Goal: Navigation & Orientation: Find specific page/section

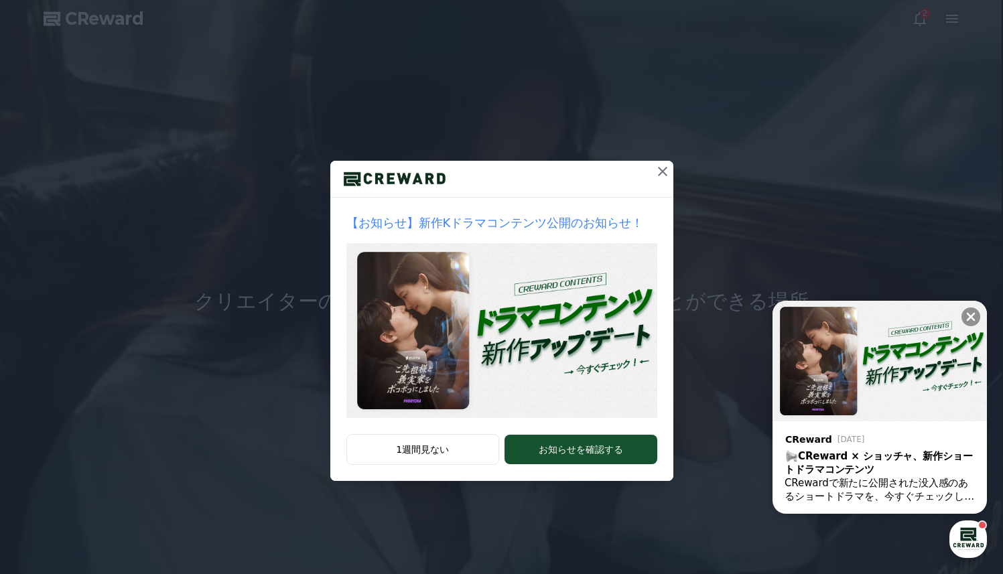
click at [664, 173] on icon at bounding box center [662, 171] width 9 height 9
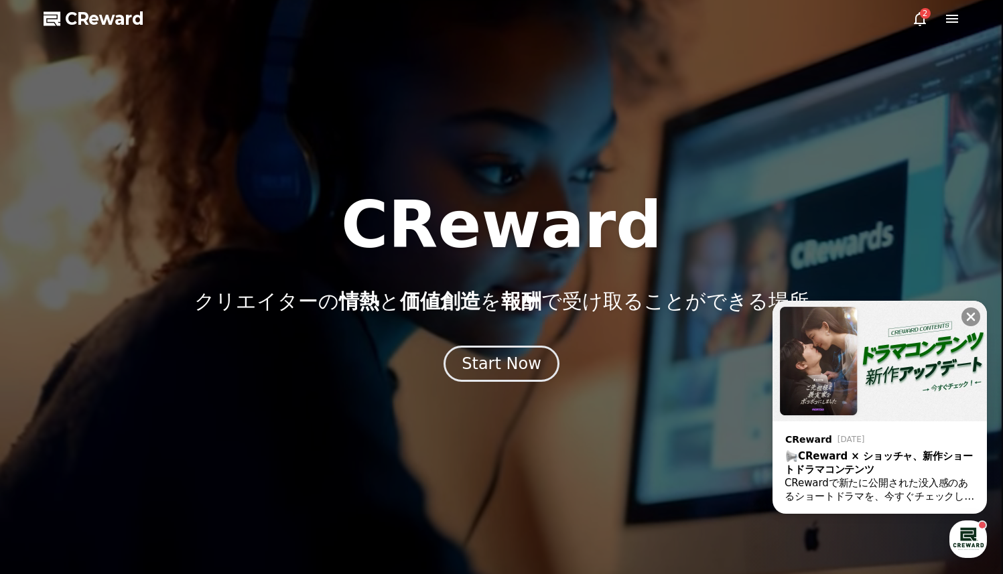
click at [945, 19] on icon at bounding box center [952, 19] width 16 height 16
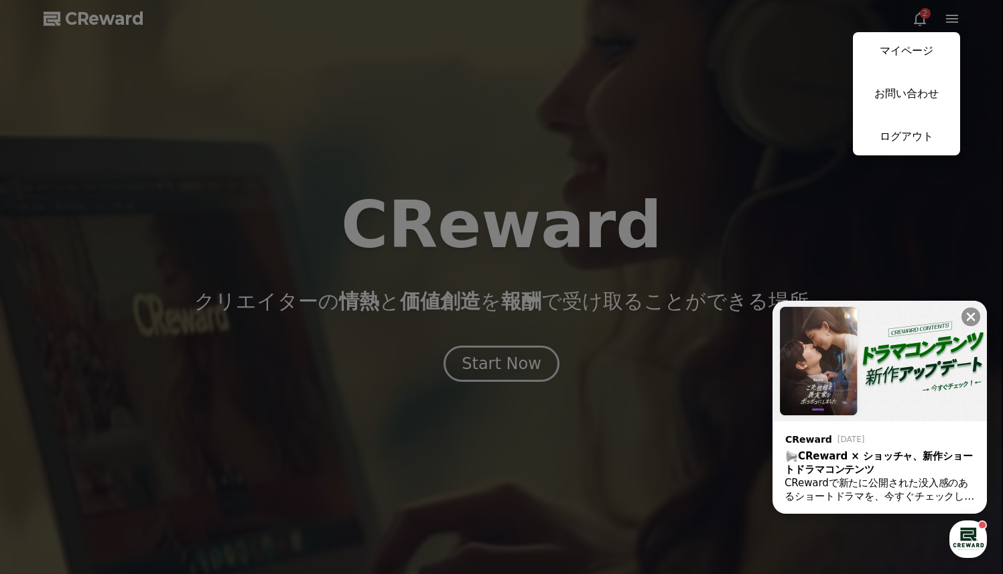
click at [902, 46] on link "マイページ" at bounding box center [906, 51] width 107 height 38
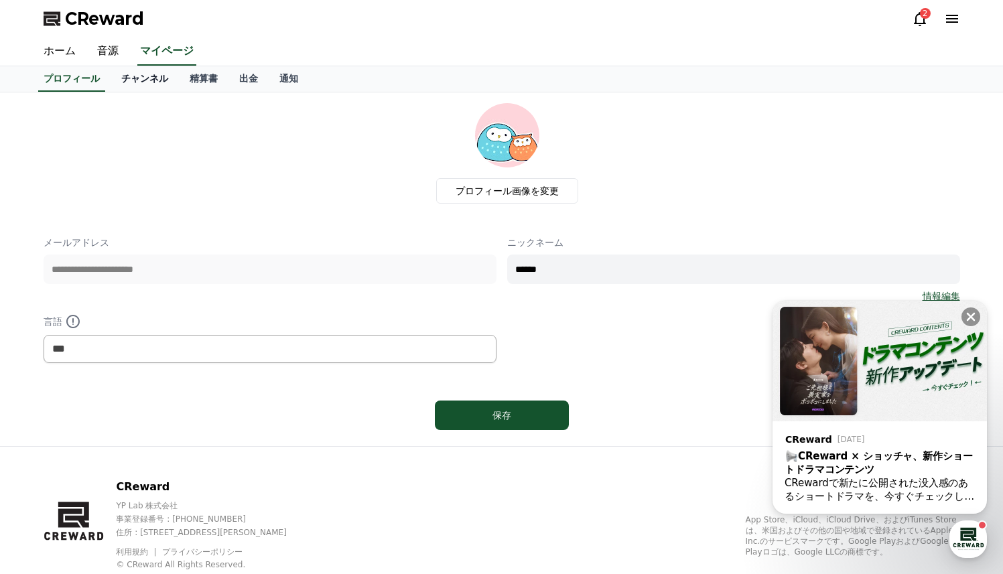
click at [150, 81] on link "チャンネル" at bounding box center [145, 78] width 68 height 25
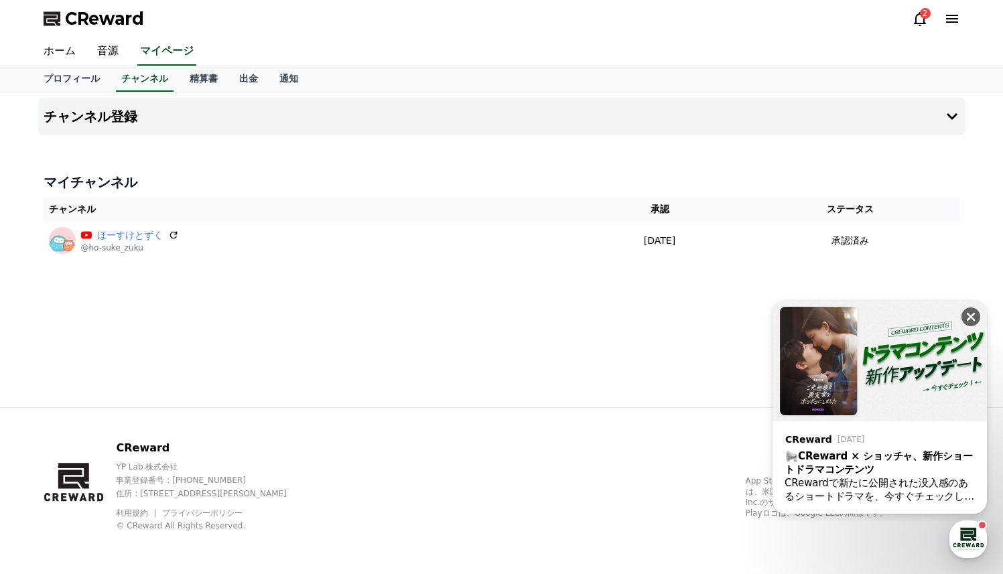
click at [968, 312] on icon at bounding box center [970, 316] width 13 height 13
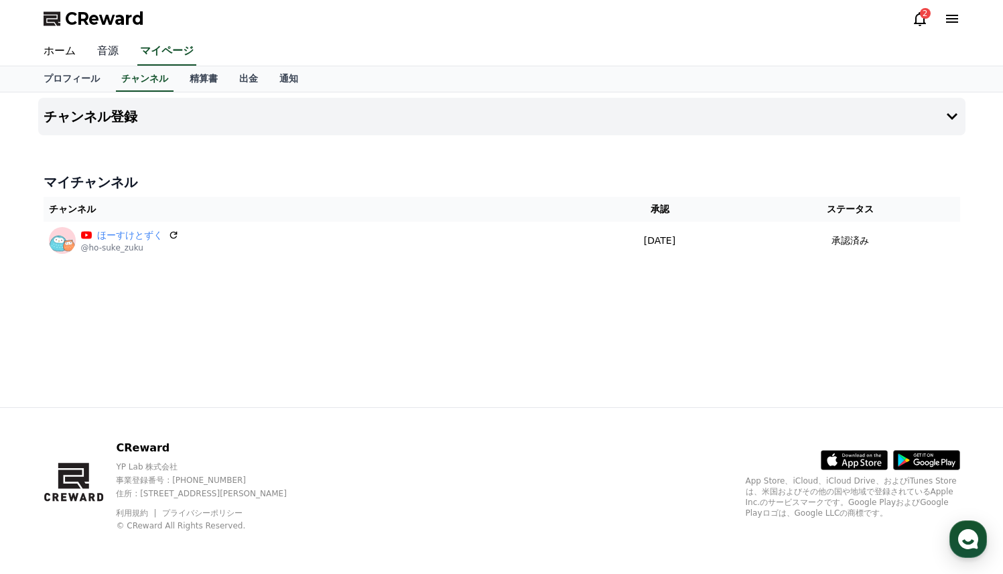
click at [106, 46] on link "音源" at bounding box center [107, 52] width 43 height 28
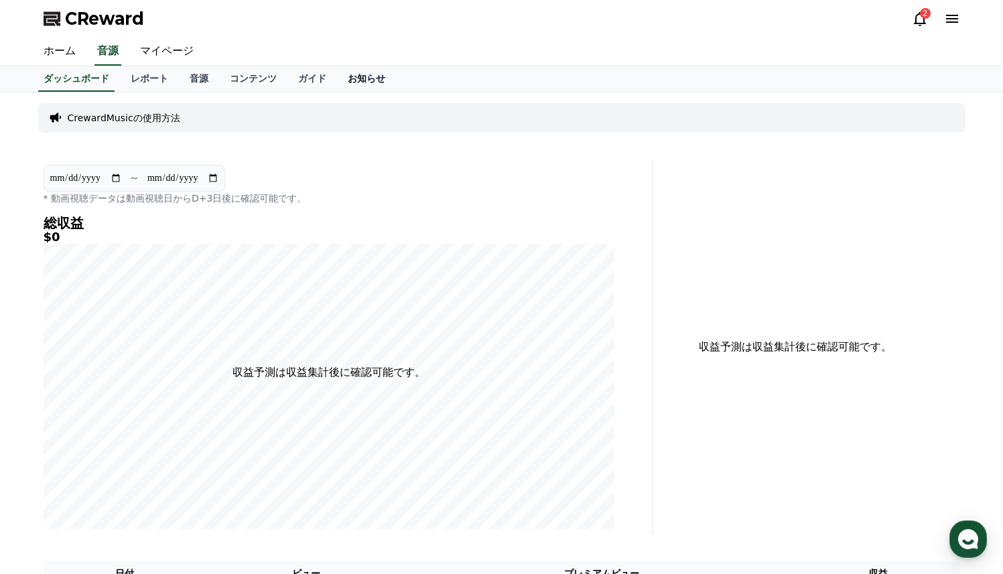
click at [372, 78] on link "お知らせ" at bounding box center [366, 78] width 59 height 25
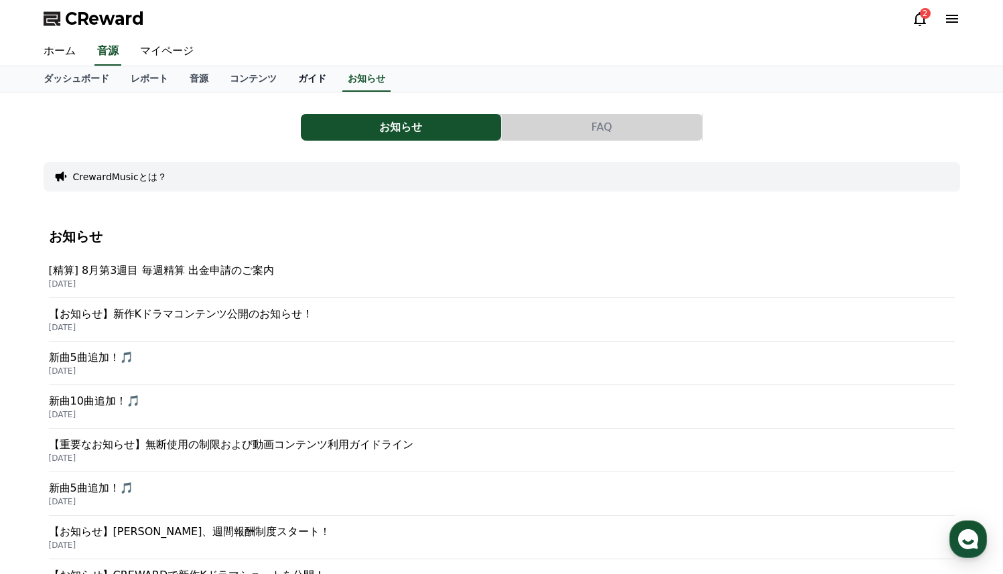
click at [314, 78] on link "ガイド" at bounding box center [312, 78] width 50 height 25
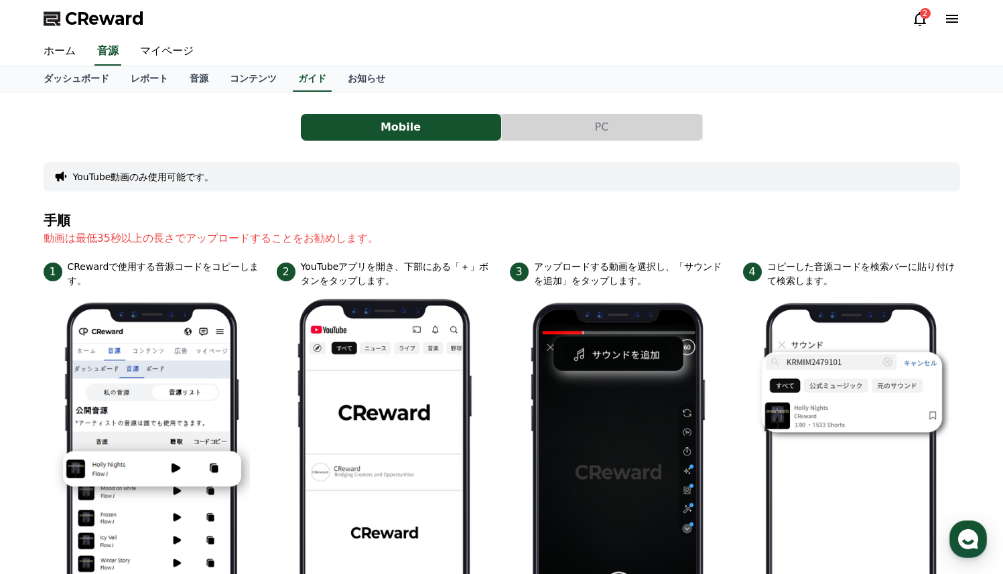
click at [573, 128] on button "PC" at bounding box center [602, 127] width 200 height 27
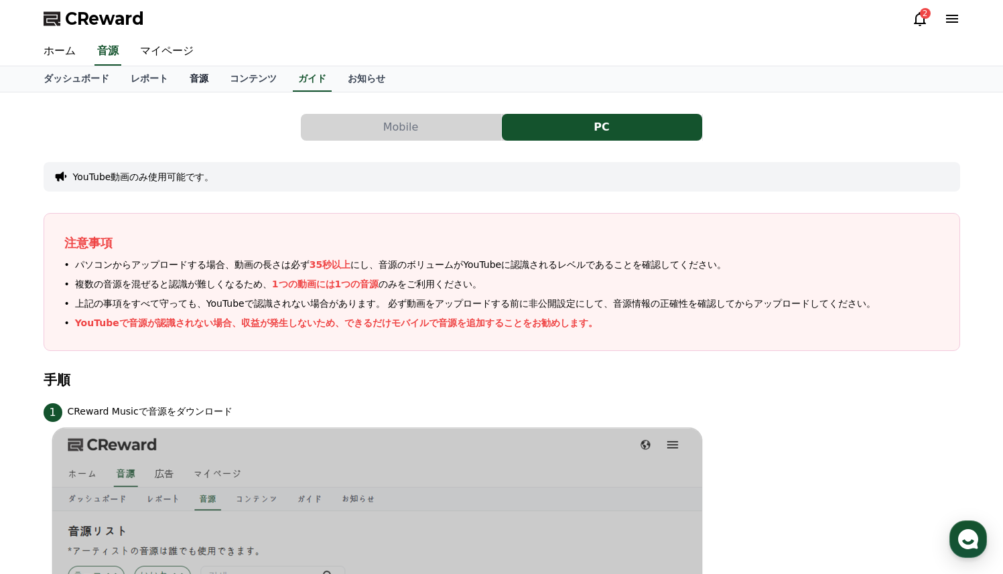
click at [214, 88] on link "音源" at bounding box center [199, 78] width 40 height 25
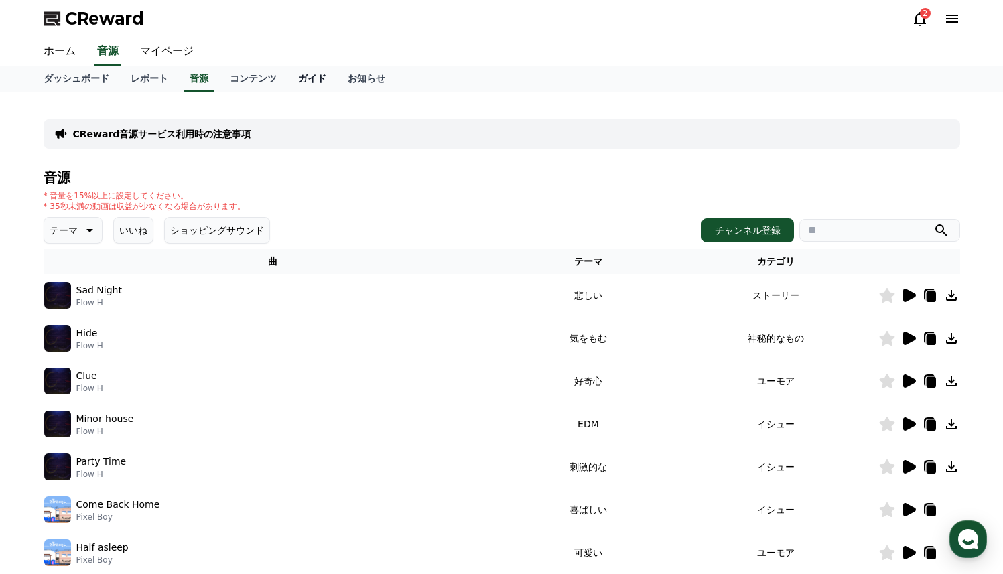
click at [312, 76] on link "ガイド" at bounding box center [312, 78] width 50 height 25
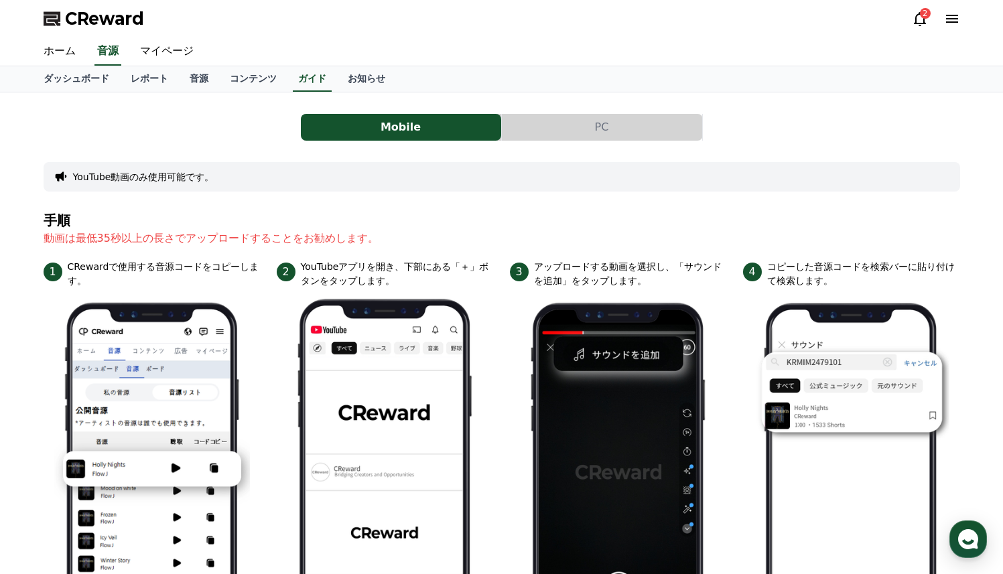
click at [564, 135] on button "PC" at bounding box center [602, 127] width 200 height 27
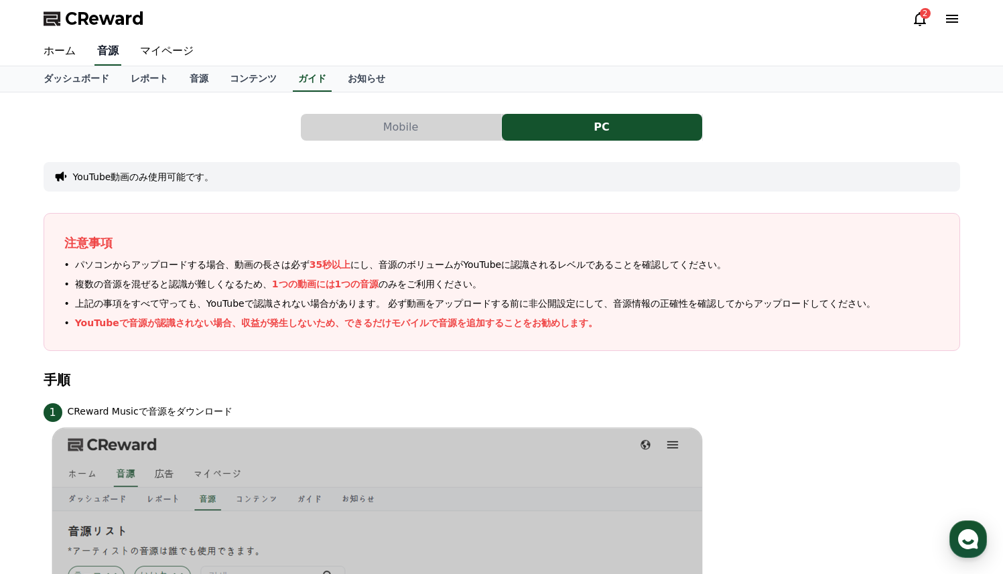
click at [118, 54] on link "音源" at bounding box center [107, 52] width 27 height 28
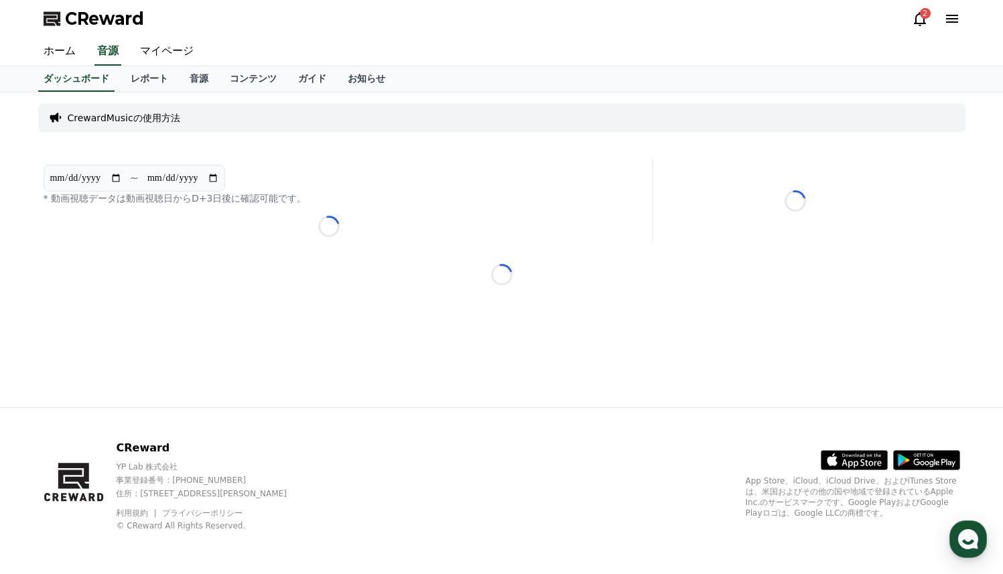
click at [214, 81] on link "音源" at bounding box center [199, 78] width 40 height 25
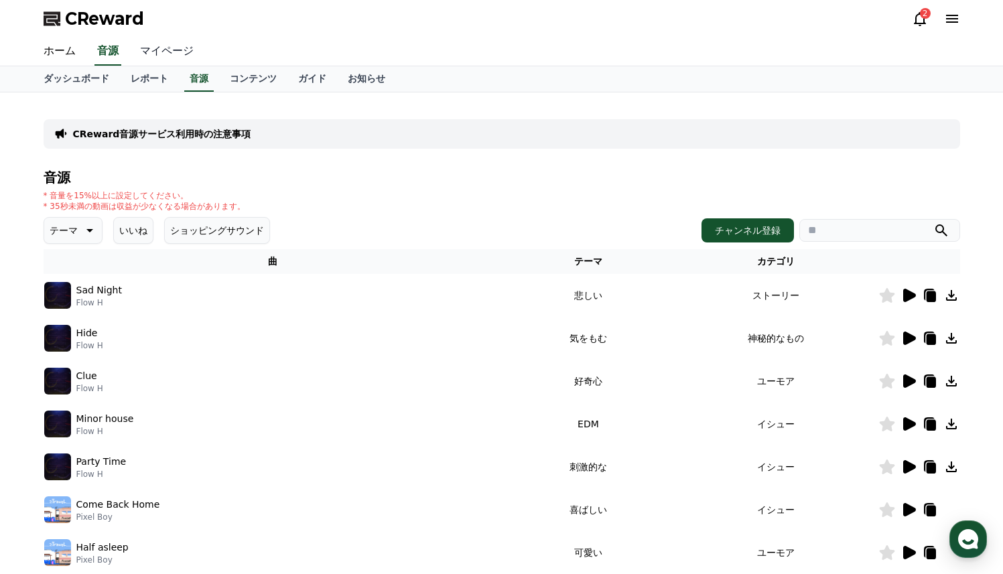
click at [143, 44] on link "マイページ" at bounding box center [166, 52] width 75 height 28
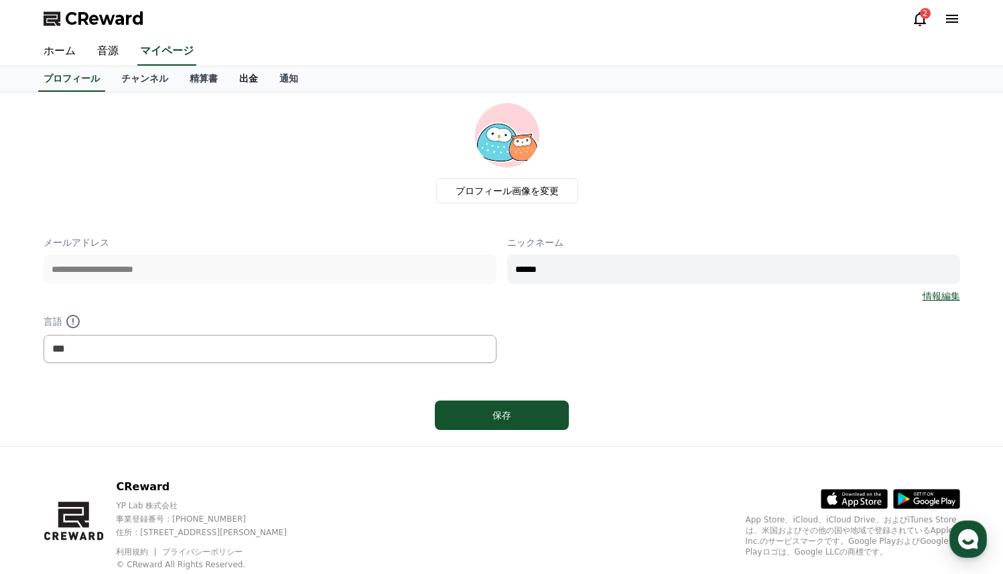
click at [252, 78] on link "出金" at bounding box center [248, 78] width 40 height 25
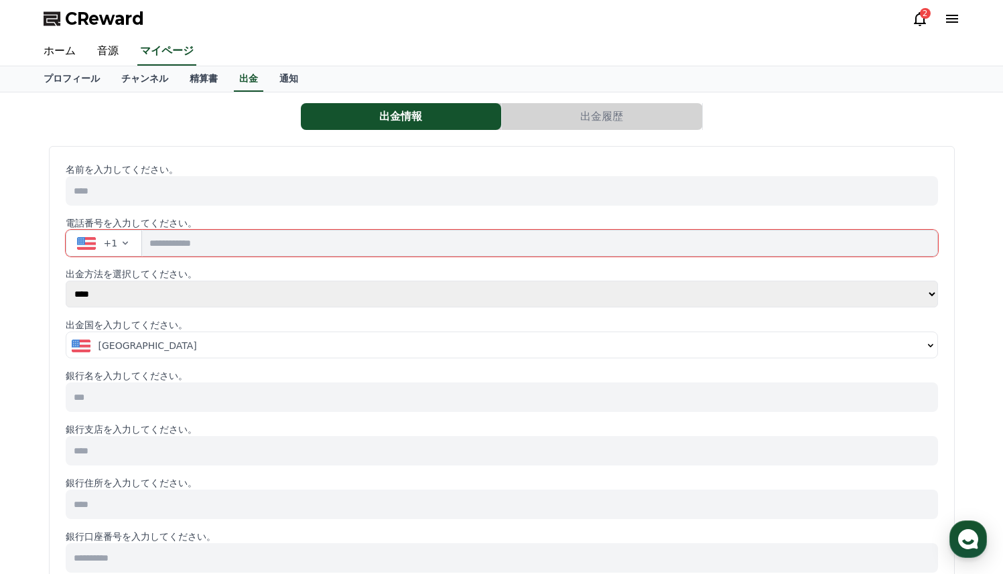
click at [567, 112] on button "出金履歴" at bounding box center [602, 116] width 200 height 27
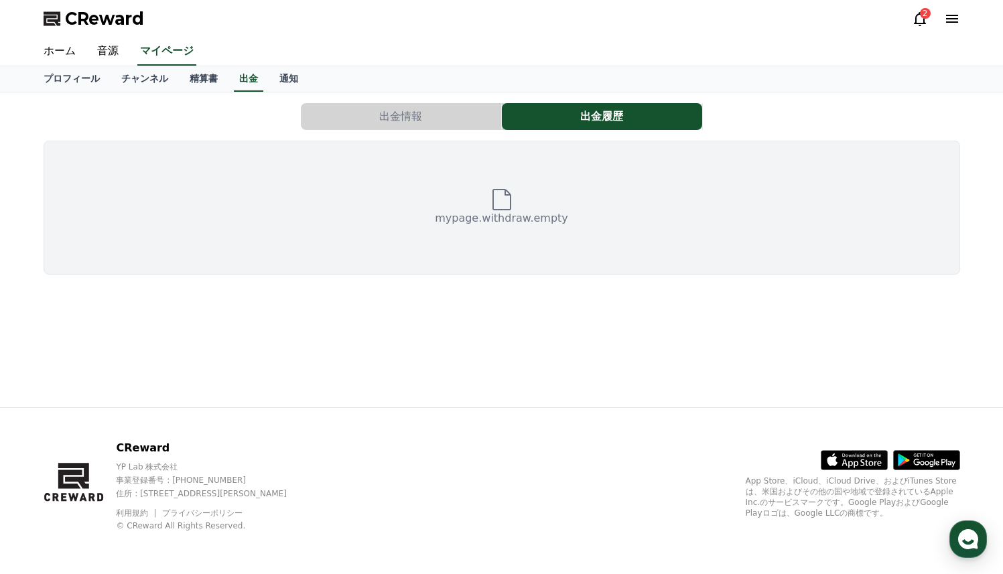
click at [490, 118] on button "出金情報" at bounding box center [401, 116] width 200 height 27
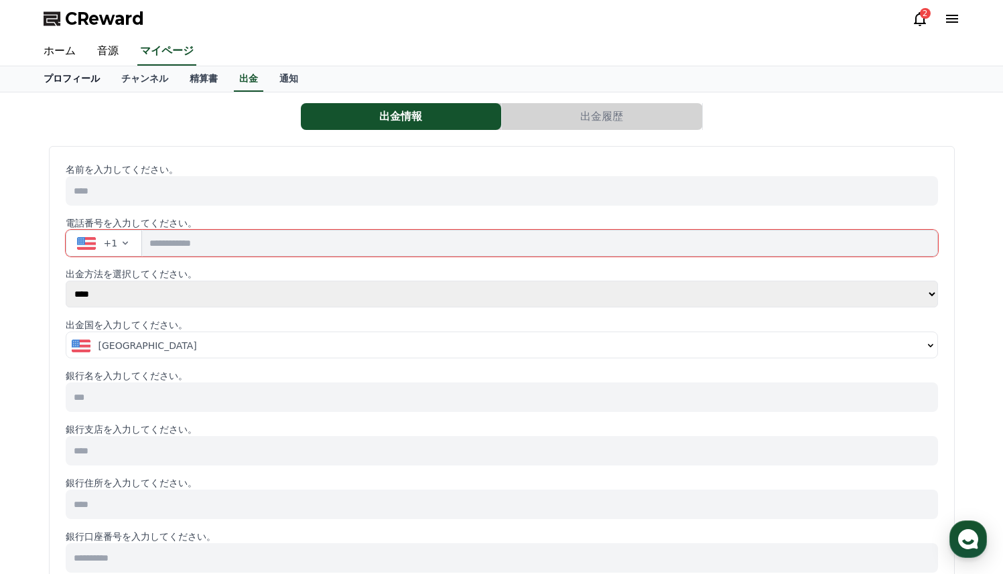
click at [85, 81] on link "プロフィール" at bounding box center [72, 78] width 78 height 25
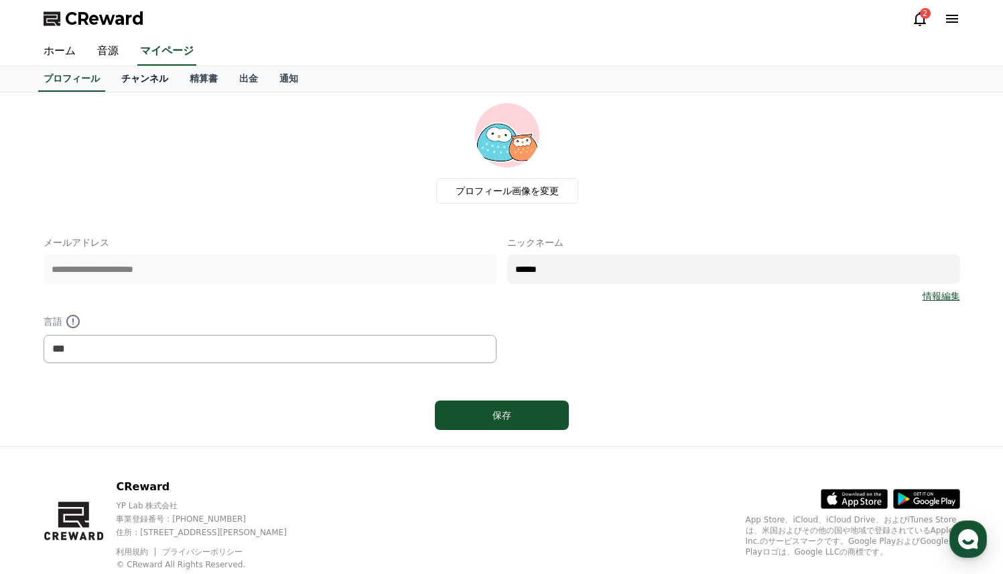
click at [157, 81] on link "チャンネル" at bounding box center [145, 78] width 68 height 25
